Goal: Use online tool/utility: Utilize a website feature to perform a specific function

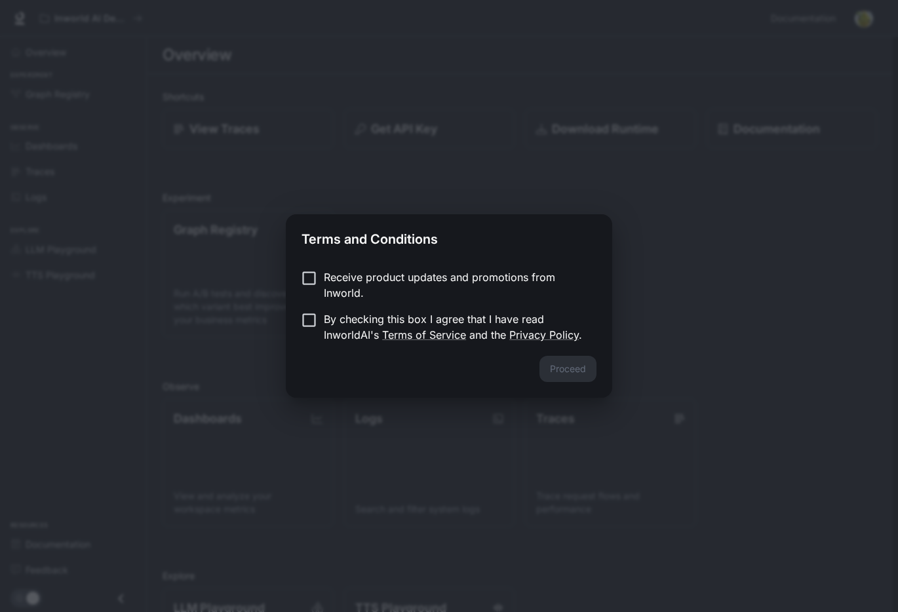
click at [474, 276] on p "Receive product updates and promotions from Inworld." at bounding box center [455, 284] width 262 height 31
click at [471, 335] on p "By checking this box I agree that I have read InworldAI's Terms of Service and …" at bounding box center [455, 326] width 262 height 31
click at [582, 372] on button "Proceed" at bounding box center [567, 369] width 57 height 26
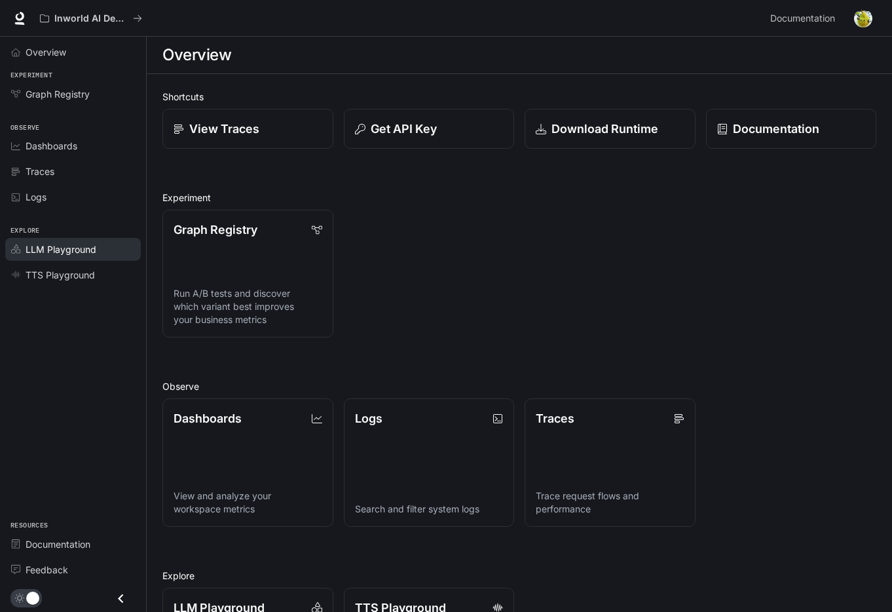
click at [99, 248] on div "LLM Playground" at bounding box center [80, 249] width 109 height 14
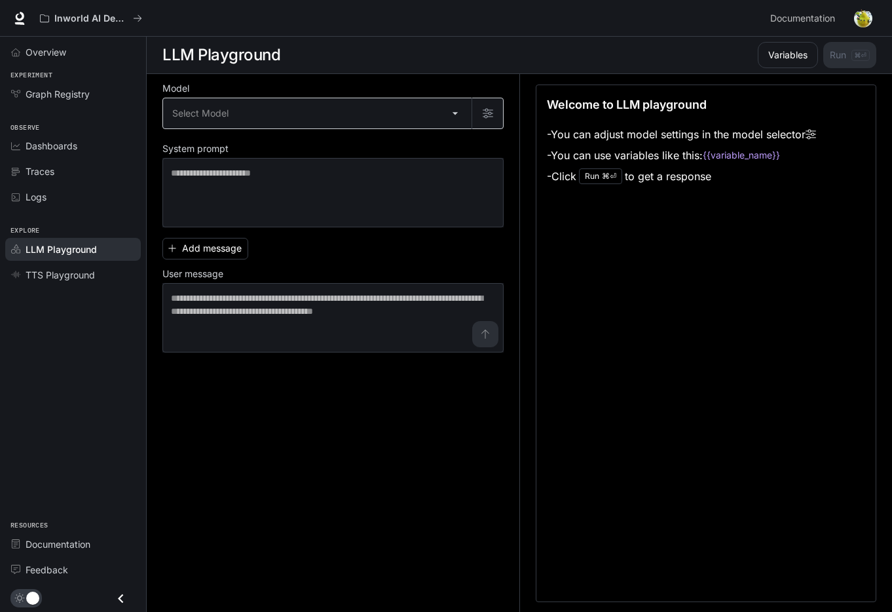
click at [404, 116] on body "Skip to main content Inworld AI Demos Documentation Documentation Portal Overvi…" at bounding box center [446, 306] width 892 height 613
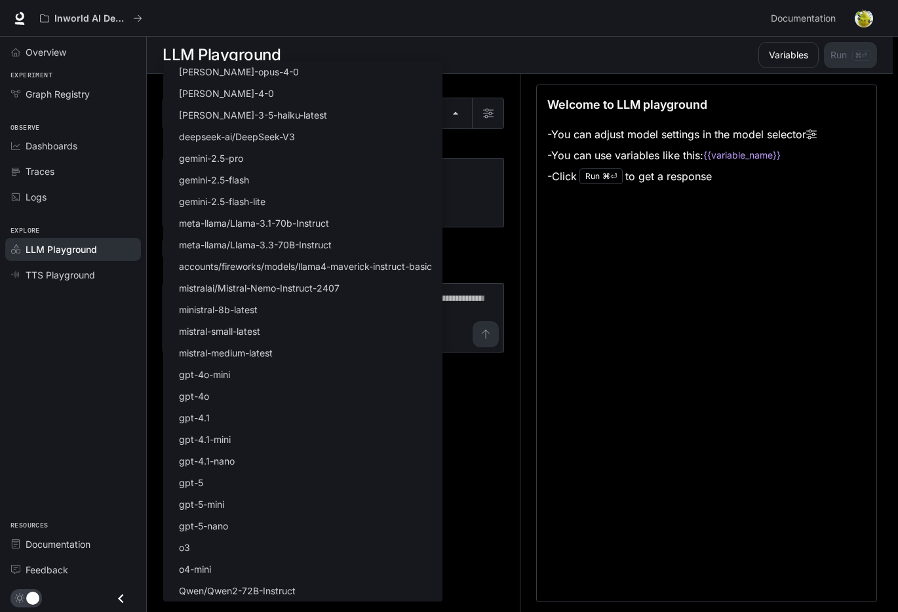
click at [605, 405] on div at bounding box center [449, 306] width 898 height 612
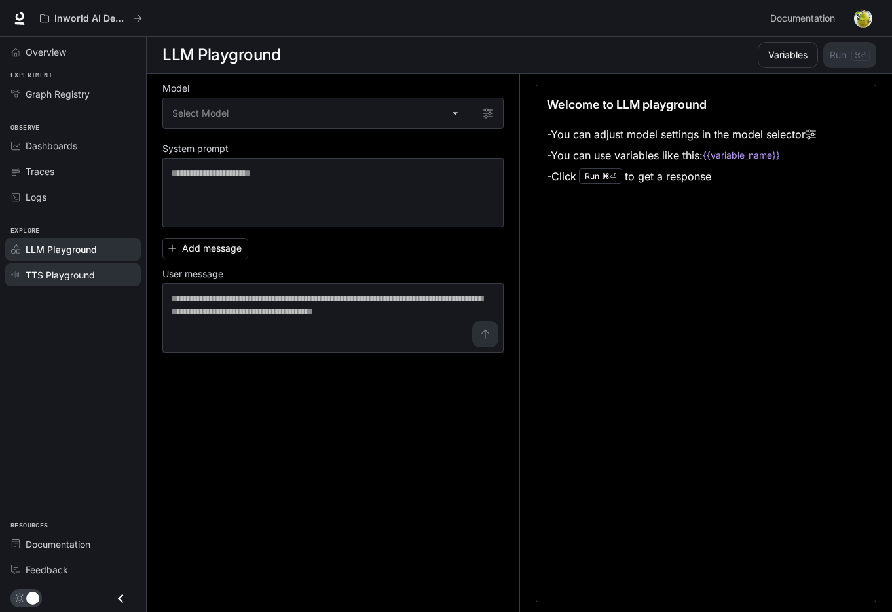
click at [69, 276] on span "TTS Playground" at bounding box center [60, 275] width 69 height 14
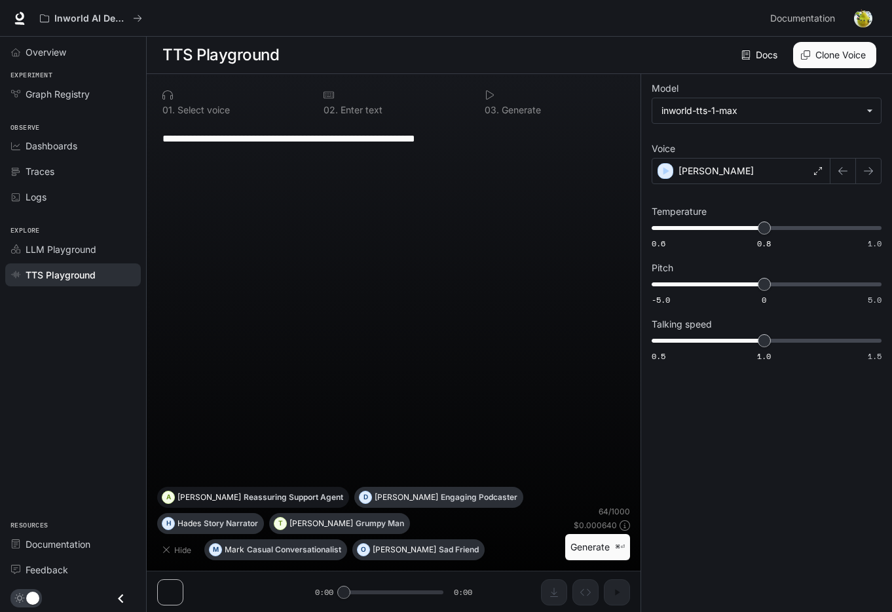
click at [241, 501] on p "[PERSON_NAME]" at bounding box center [210, 497] width 64 height 8
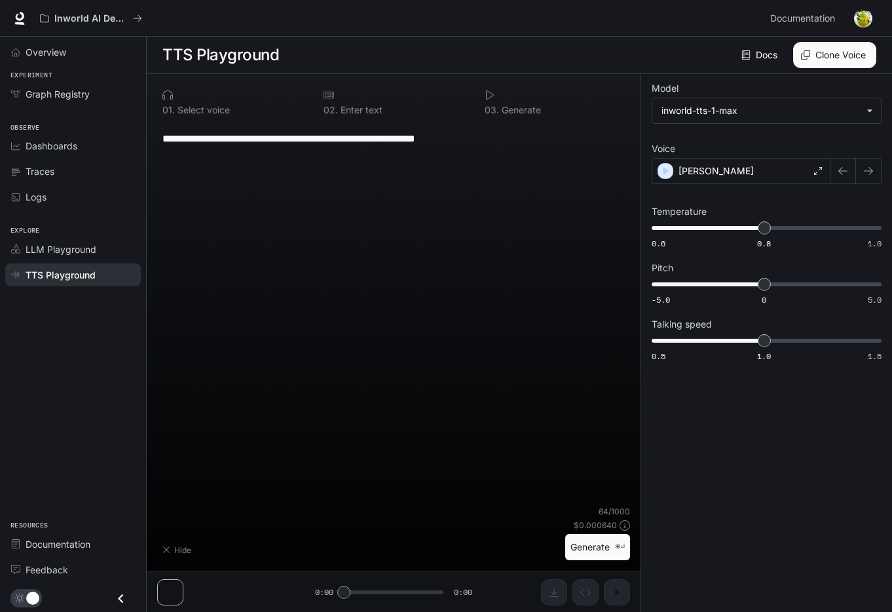
type textarea "**********"
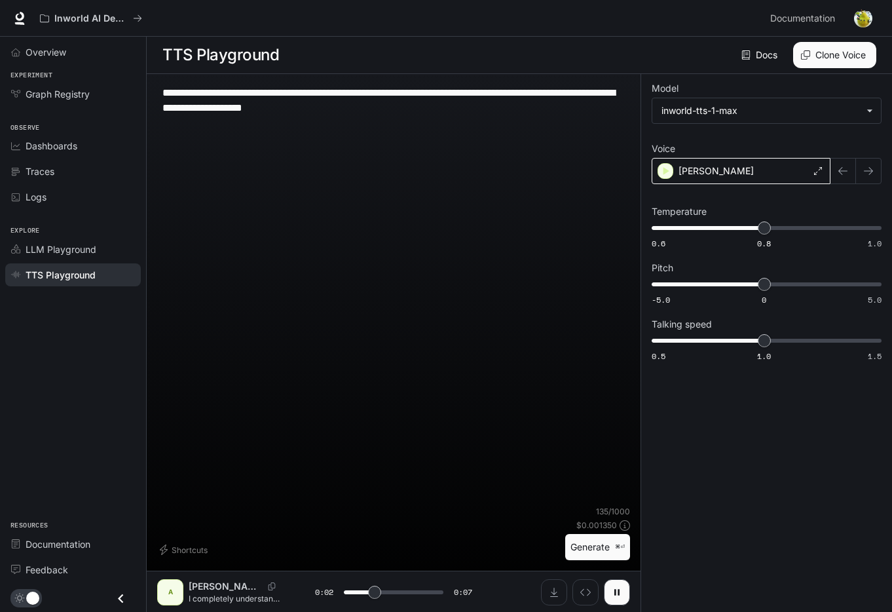
click at [793, 164] on div "[PERSON_NAME]" at bounding box center [741, 171] width 179 height 26
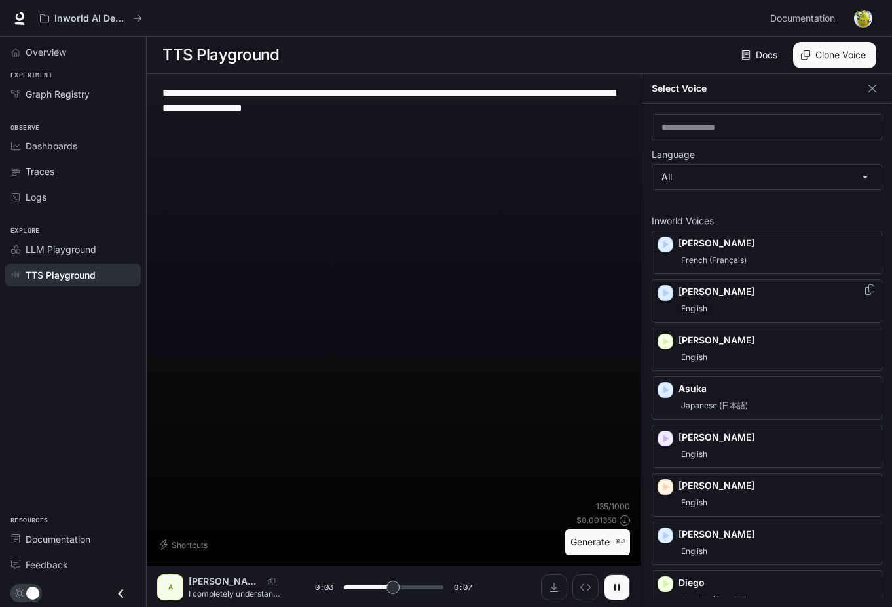
click at [753, 300] on div "[PERSON_NAME]" at bounding box center [778, 300] width 198 height 31
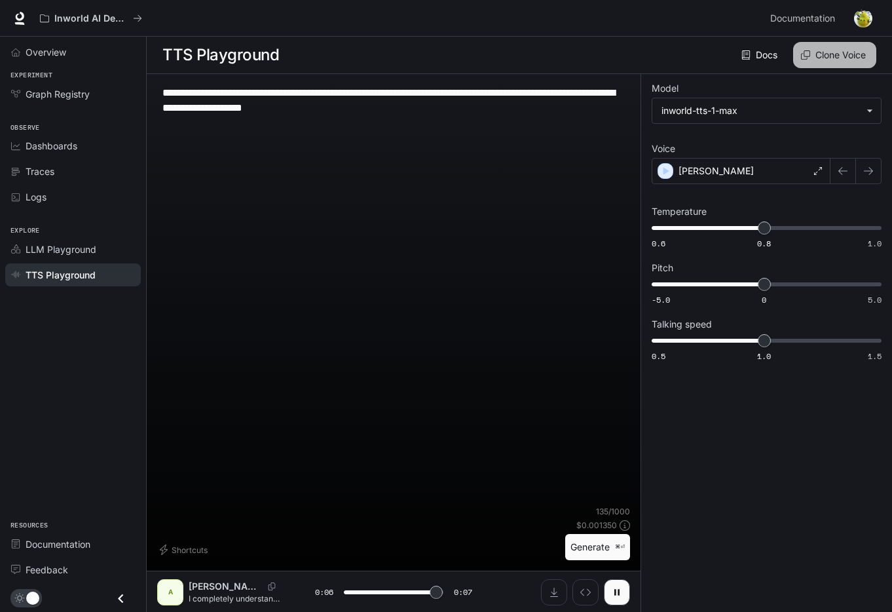
click at [844, 56] on button "Clone Voice" at bounding box center [834, 55] width 83 height 26
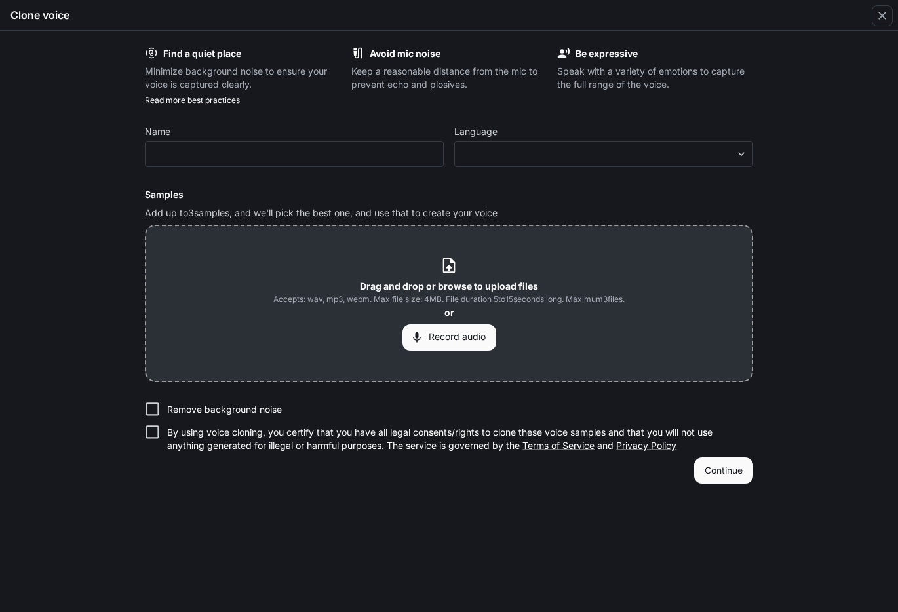
type input "*"
click at [455, 342] on button "Record audio" at bounding box center [449, 337] width 94 height 26
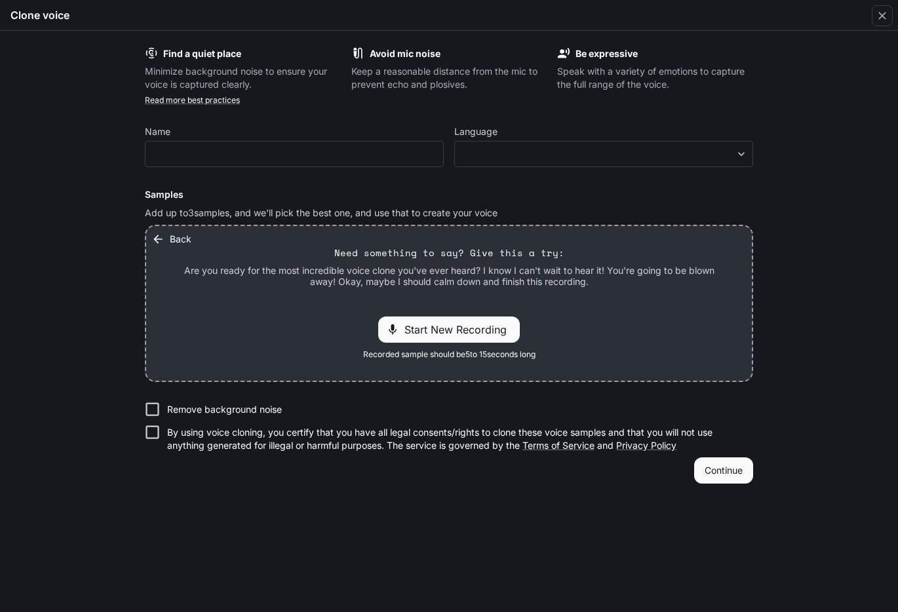
click at [465, 337] on div "Start New Recording" at bounding box center [449, 329] width 142 height 26
click at [455, 330] on span "Stop Recording" at bounding box center [434, 330] width 77 height 16
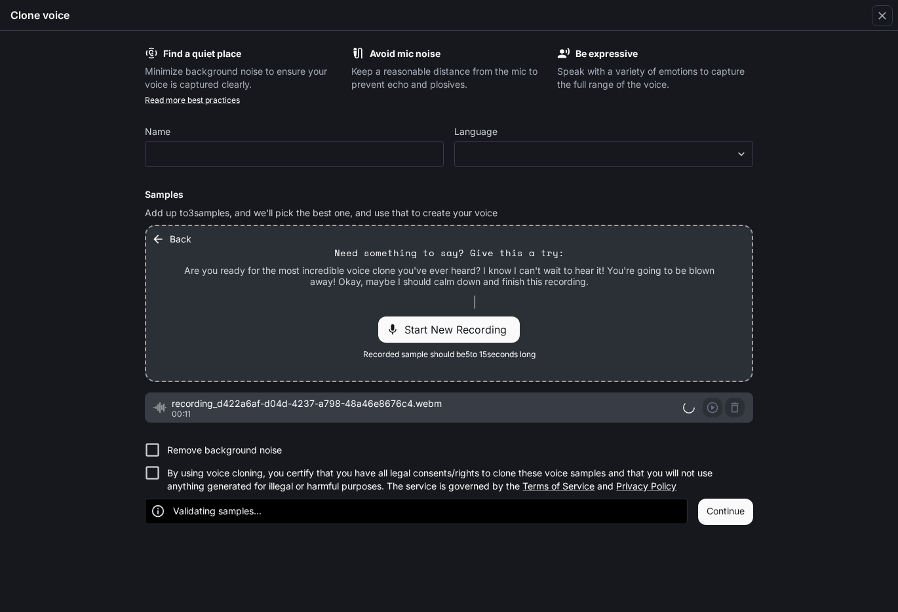
click at [243, 449] on p "Remove background noise" at bounding box center [224, 450] width 115 height 13
click at [288, 478] on p "By using voice cloning, you certify that you have all legal consents/rights to …" at bounding box center [454, 480] width 575 height 26
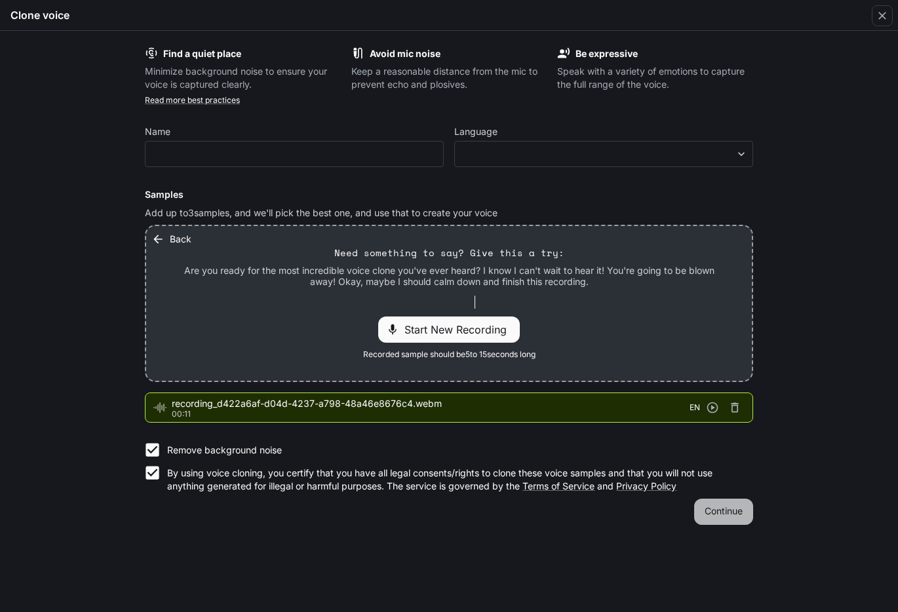
click at [748, 514] on button "Continue" at bounding box center [723, 512] width 59 height 26
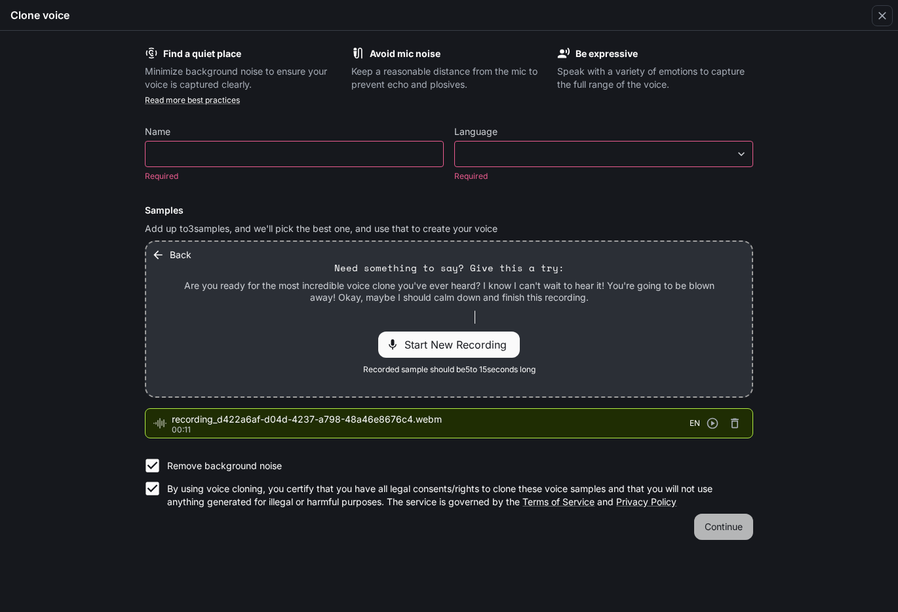
click at [728, 528] on button "Continue" at bounding box center [723, 527] width 59 height 26
click at [269, 162] on div "​" at bounding box center [294, 154] width 299 height 26
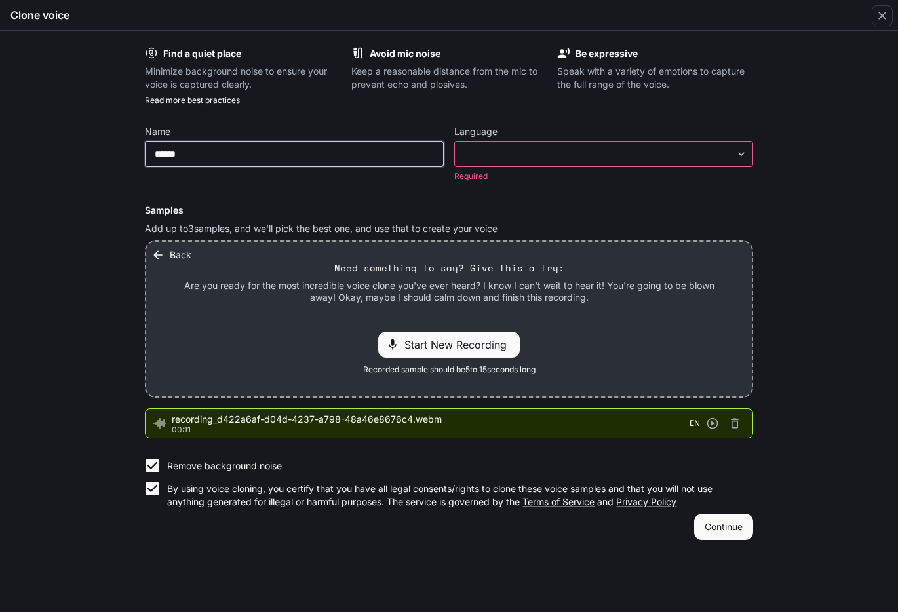
type input "******"
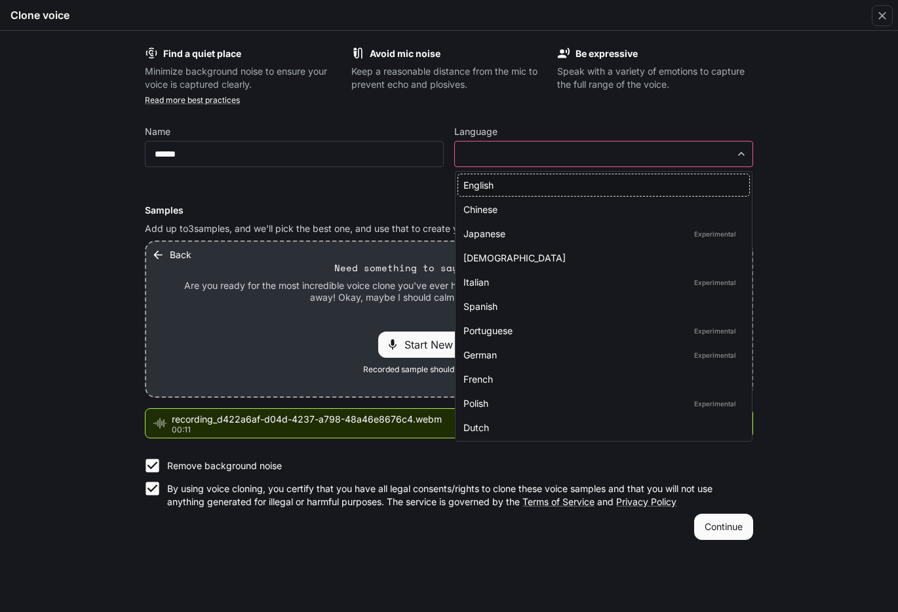
click at [487, 151] on body "**********" at bounding box center [449, 306] width 898 height 613
click at [485, 183] on div "English" at bounding box center [600, 185] width 275 height 14
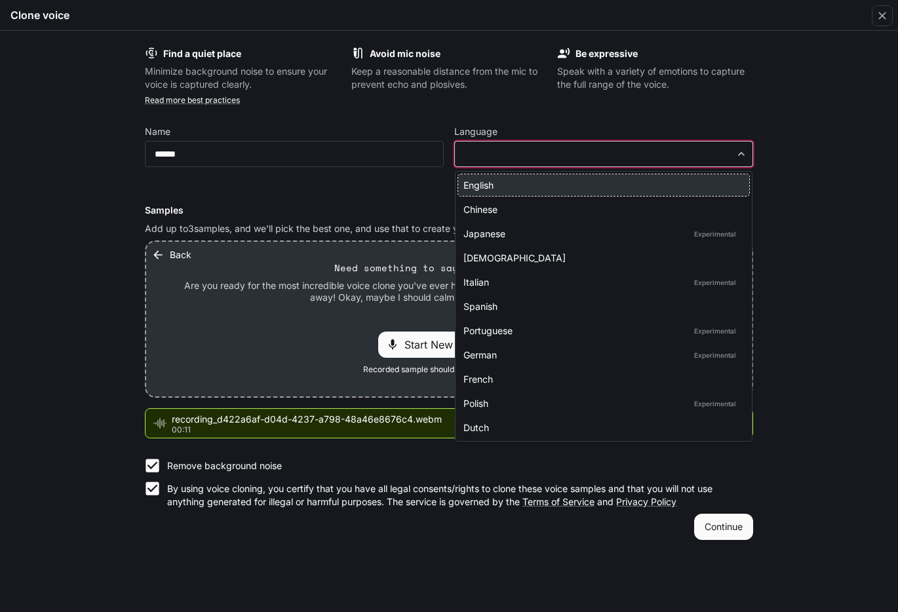
type input "*****"
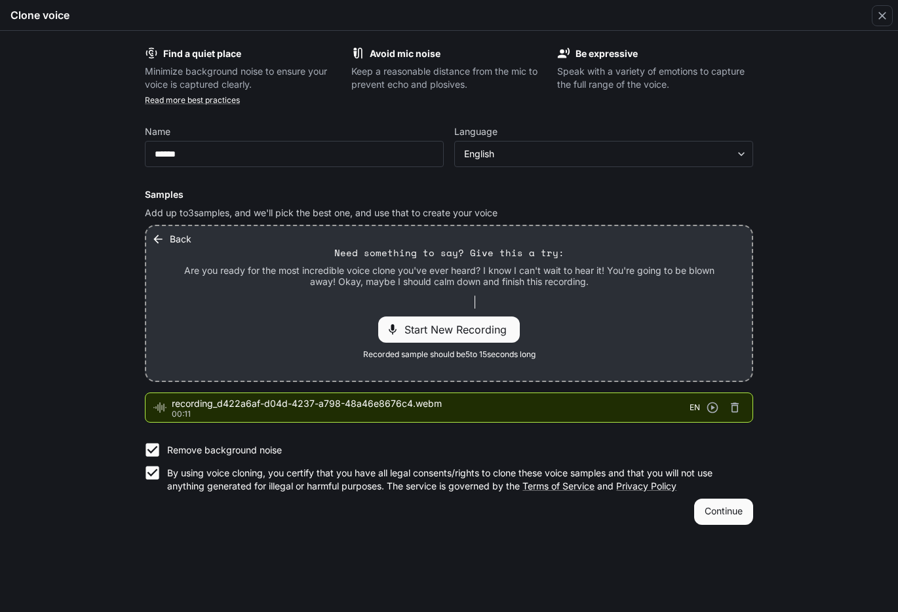
click at [738, 514] on button "Continue" at bounding box center [723, 512] width 59 height 26
